Goal: Register for event/course

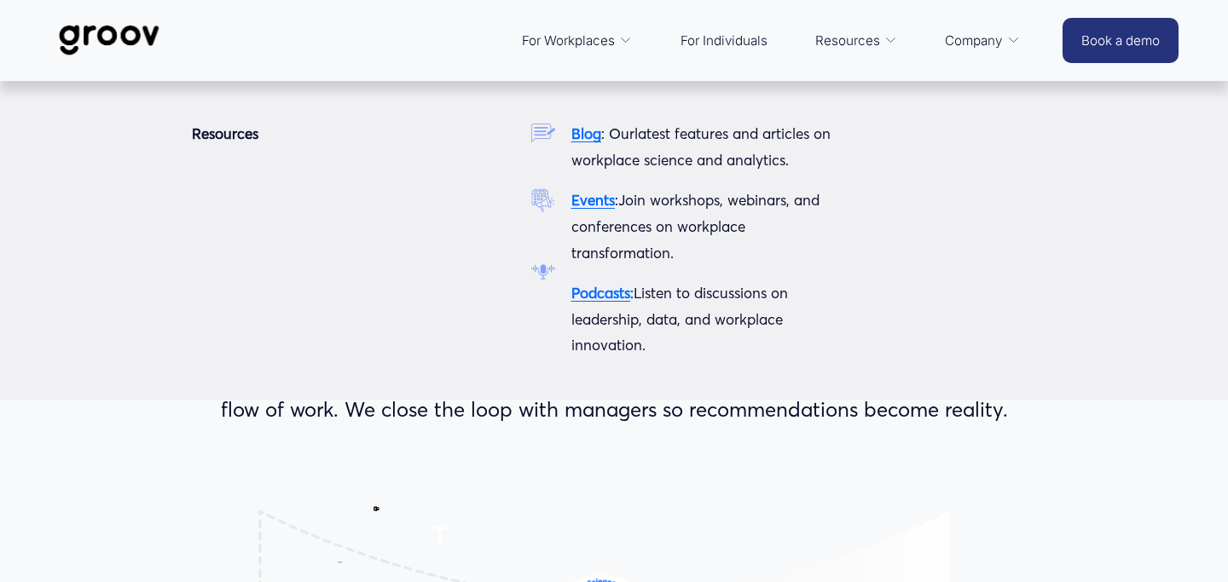
click at [599, 201] on strong "Events" at bounding box center [592, 200] width 43 height 18
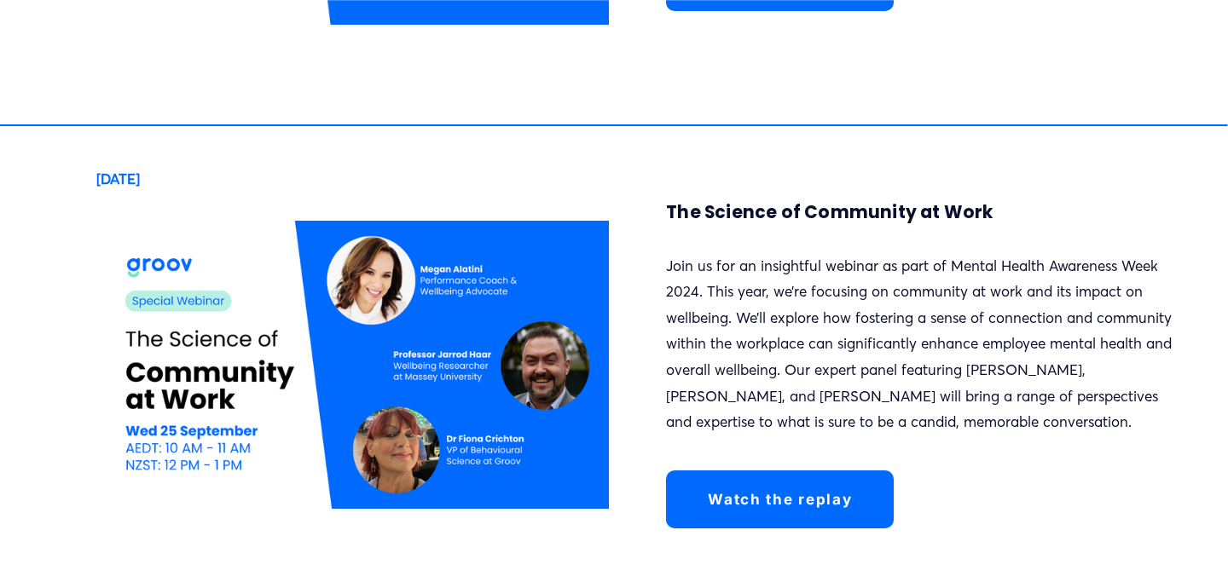
scroll to position [2896, 0]
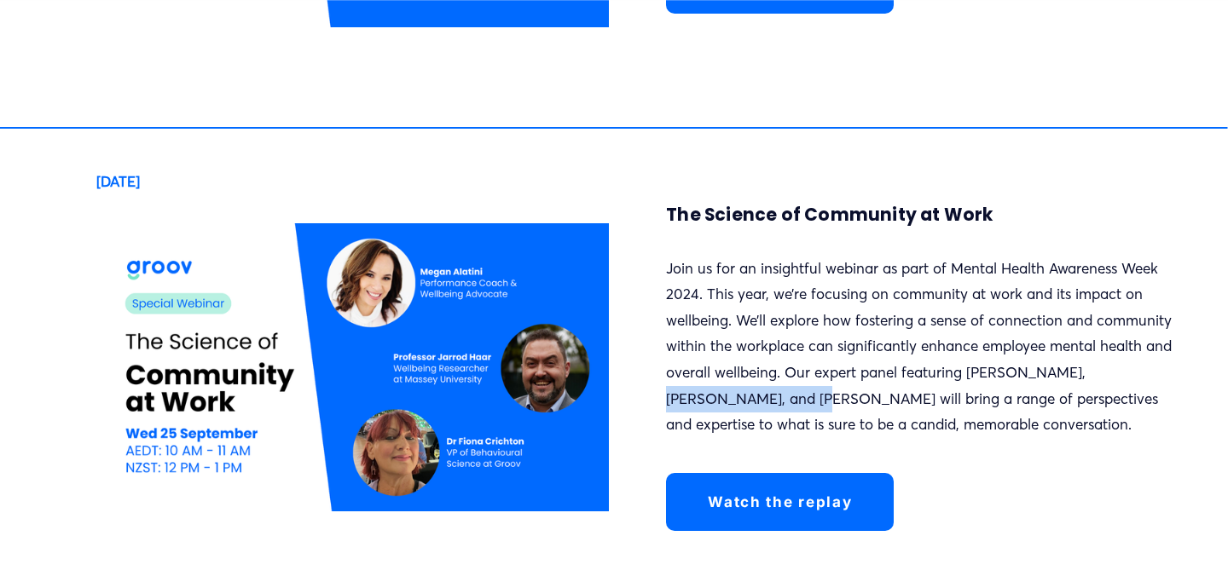
drag, startPoint x: 1066, startPoint y: 291, endPoint x: 697, endPoint y: 321, distance: 369.5
click at [697, 321] on p "Join us for an insightful webinar as part of Mental Health Awareness Week 2024.…" at bounding box center [922, 347] width 512 height 182
copy p "Professor Jarrod Haar"
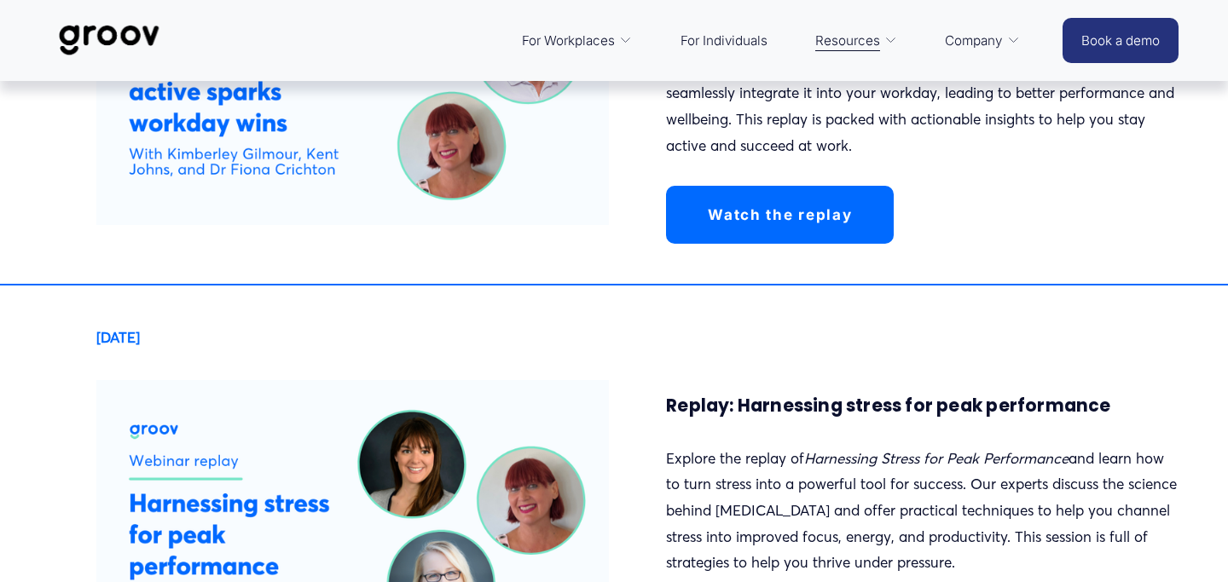
scroll to position [4973, 0]
